Goal: Find specific page/section: Find specific page/section

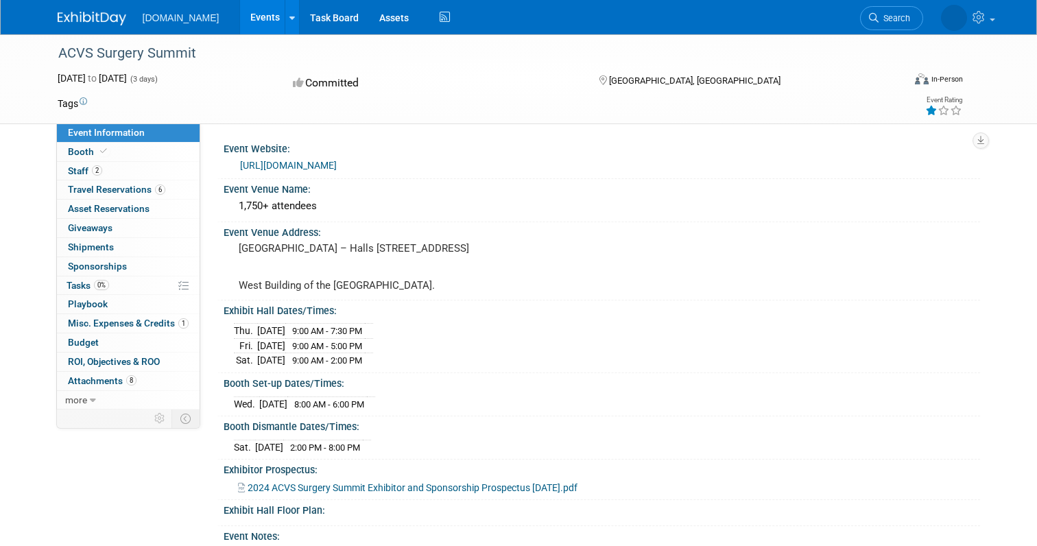
click at [240, 21] on link "Events" at bounding box center [265, 17] width 50 height 34
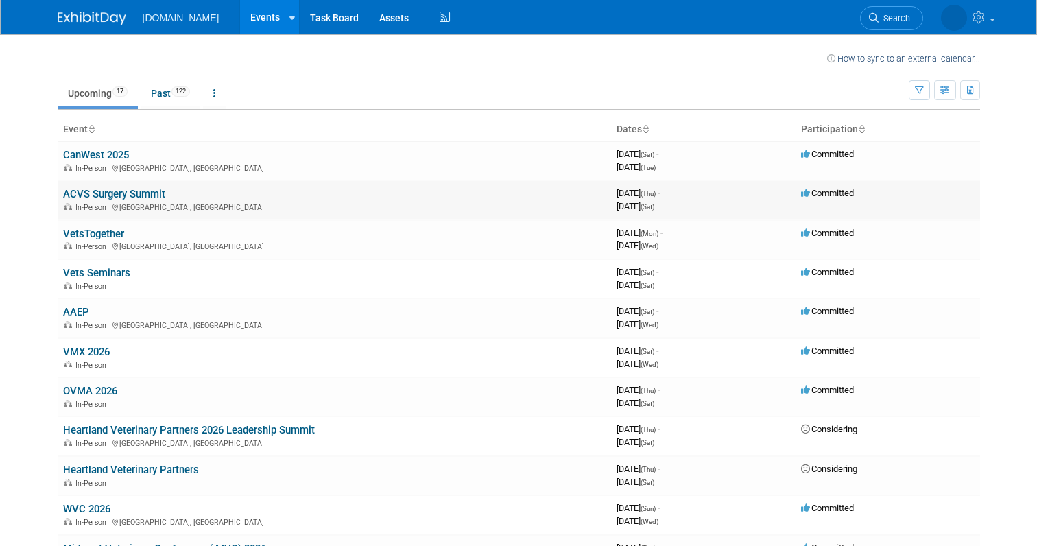
click at [97, 185] on td "ACVS Surgery Summit In-Person Seattle, WA" at bounding box center [334, 199] width 553 height 39
click at [97, 191] on link "ACVS Surgery Summit" at bounding box center [114, 194] width 102 height 12
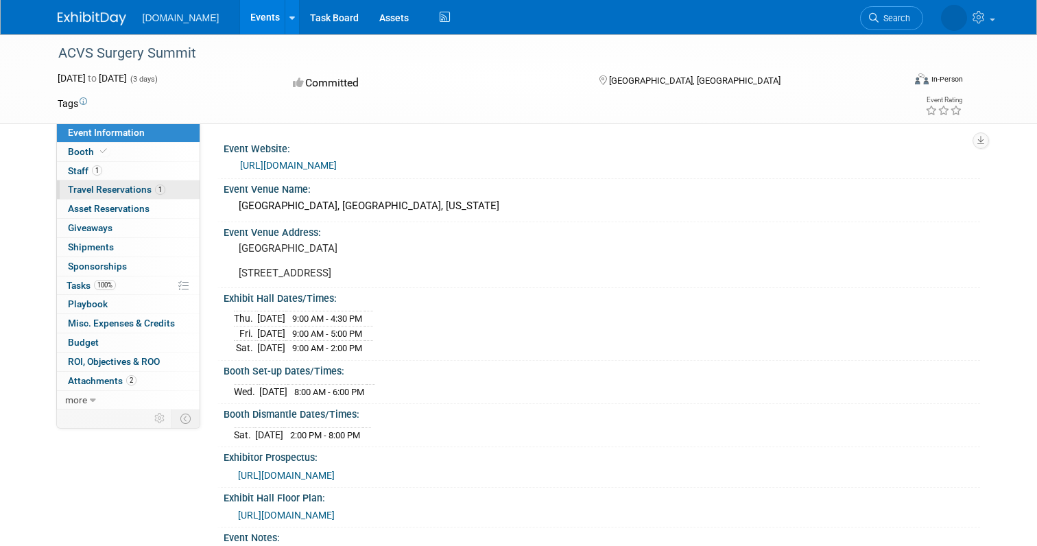
click at [114, 186] on span "Travel Reservations 1" at bounding box center [116, 189] width 97 height 11
